Goal: Task Accomplishment & Management: Manage account settings

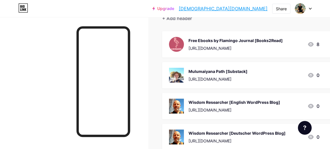
scroll to position [60, 0]
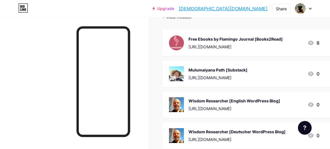
click at [254, 9] on link "[DEMOGRAPHIC_DATA][DOMAIN_NAME]" at bounding box center [223, 8] width 89 height 7
click at [215, 75] on div "[URL][DOMAIN_NAME]" at bounding box center [218, 78] width 59 height 6
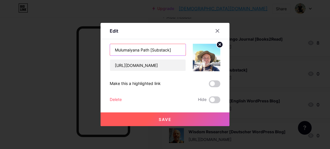
click at [146, 50] on input "Mulumaiyana Path [Substack]" at bounding box center [148, 49] width 76 height 11
type input "Mulumaiyana Journal [Substack]"
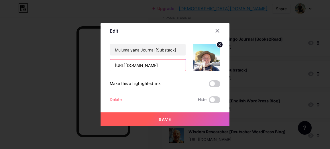
click at [160, 66] on input "[URL][DOMAIN_NAME]" at bounding box center [148, 65] width 76 height 11
paste input "[DOMAIN_NAME][URL]"
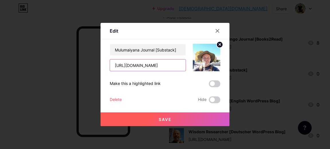
click at [149, 65] on input "[URL][DOMAIN_NAME]" at bounding box center [148, 65] width 76 height 11
type input "[URL][DOMAIN_NAME]"
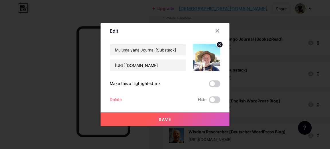
click at [158, 117] on button "Save" at bounding box center [165, 120] width 129 height 14
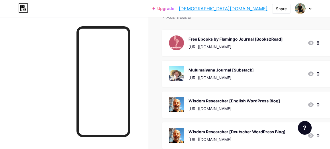
click at [311, 9] on icon at bounding box center [310, 8] width 2 height 1
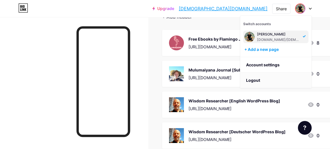
click at [253, 80] on li "Logout" at bounding box center [276, 80] width 71 height 15
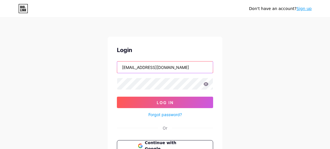
click at [183, 68] on input "[EMAIL_ADDRESS][DOMAIN_NAME]" at bounding box center [165, 67] width 96 height 11
type input "[EMAIL_ADDRESS][DOMAIN_NAME]"
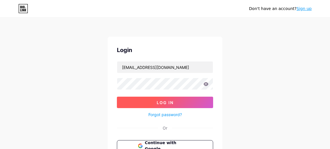
click at [165, 100] on span "Log In" at bounding box center [165, 102] width 17 height 5
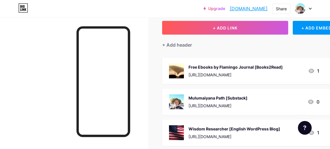
scroll to position [49, 0]
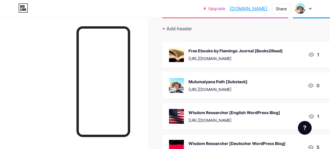
click at [216, 83] on div "Mulumaiyana Path [Substack]" at bounding box center [218, 82] width 59 height 6
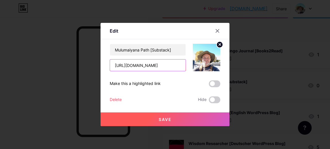
click at [165, 64] on input "[URL][DOMAIN_NAME]" at bounding box center [148, 65] width 76 height 11
paste input "[DOMAIN_NAME][URL]"
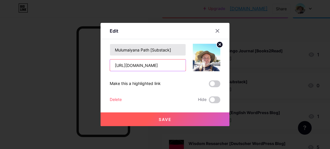
type input "[URL][DOMAIN_NAME]"
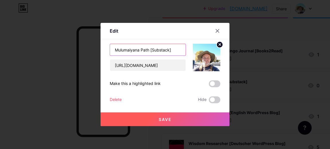
click at [145, 50] on input "Mulumaiyana Path [Substack]" at bounding box center [148, 49] width 76 height 11
type input "Mulumaiyana Journal [Substack]"
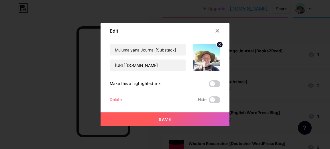
click at [157, 119] on button "Save" at bounding box center [165, 120] width 129 height 14
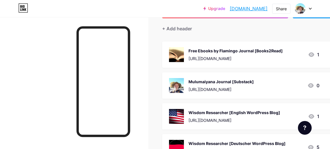
click at [250, 9] on link "[DOMAIN_NAME]" at bounding box center [249, 8] width 38 height 7
